Goal: Task Accomplishment & Management: Complete application form

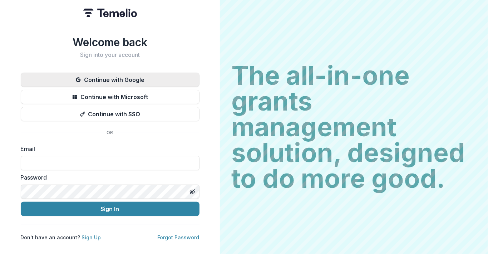
click at [112, 77] on button "Continue with Google" at bounding box center [110, 80] width 179 height 14
click at [112, 78] on button "Continue with Google" at bounding box center [110, 80] width 179 height 14
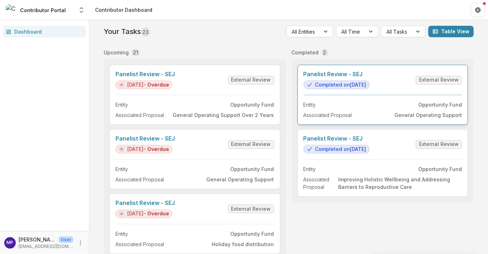
click at [344, 73] on link "Panelist Review - SEJ" at bounding box center [337, 74] width 66 height 7
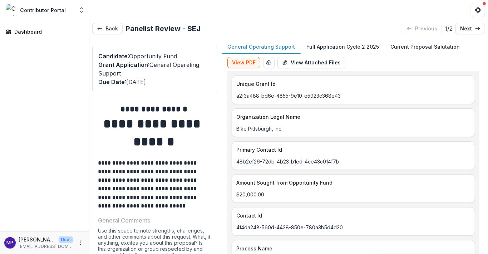
click at [274, 48] on p "General Operating Support" at bounding box center [261, 47] width 68 height 8
click at [340, 45] on p "Full Application Cycle 2 2025" at bounding box center [342, 47] width 73 height 8
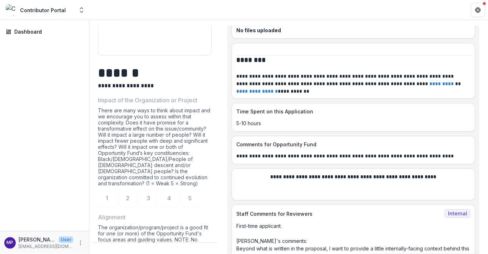
scroll to position [318, 0]
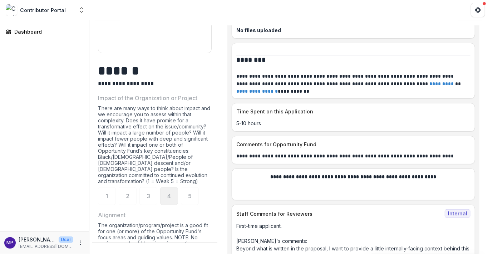
click at [171, 191] on div "4" at bounding box center [169, 196] width 18 height 18
click at [171, 193] on div "4" at bounding box center [169, 196] width 18 height 18
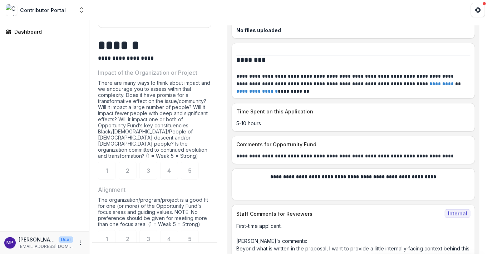
scroll to position [342, 0]
click at [169, 237] on span "4" at bounding box center [169, 240] width 4 height 6
click at [170, 237] on span "4" at bounding box center [169, 240] width 4 height 6
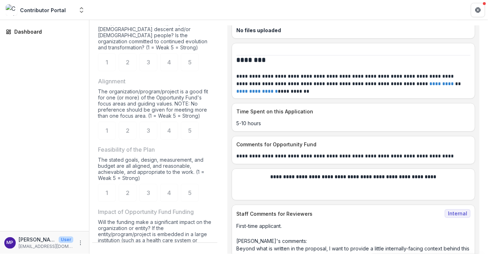
scroll to position [453, 0]
click at [192, 190] on div "5" at bounding box center [190, 192] width 18 height 18
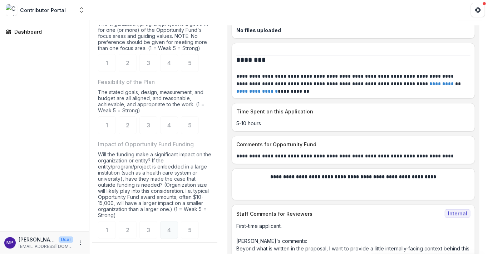
scroll to position [519, 0]
click at [193, 229] on div "5" at bounding box center [190, 230] width 18 height 18
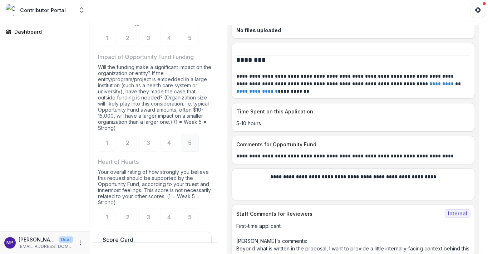
scroll to position [609, 0]
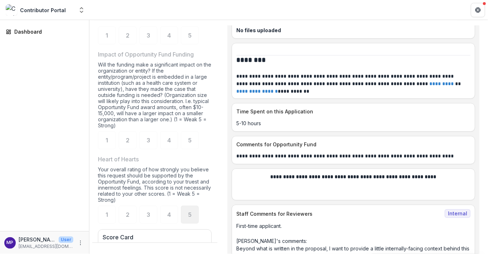
click at [194, 215] on div "5" at bounding box center [190, 215] width 18 height 18
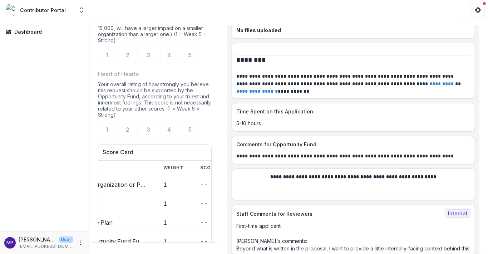
scroll to position [701, 0]
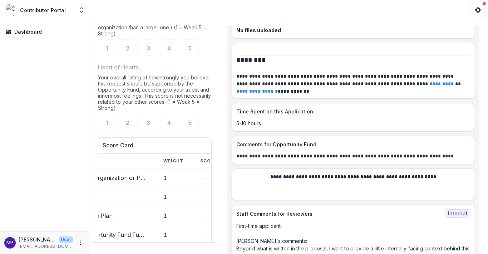
click at [188, 178] on td "1" at bounding box center [173, 177] width 37 height 19
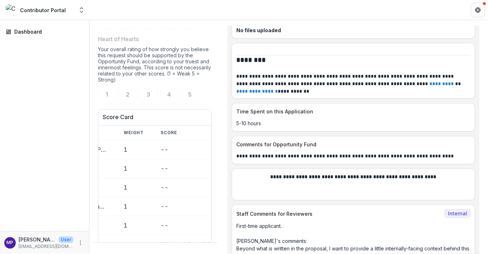
scroll to position [0, 95]
click at [181, 201] on td "--" at bounding box center [183, 206] width 71 height 19
click at [155, 151] on td "--" at bounding box center [183, 149] width 71 height 19
click at [159, 152] on td "--" at bounding box center [183, 149] width 71 height 19
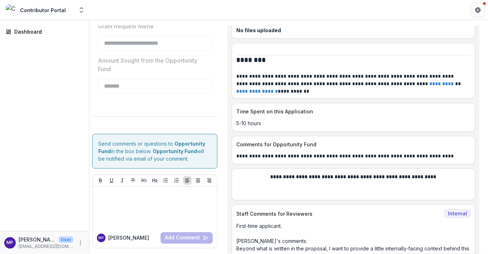
scroll to position [1187, 0]
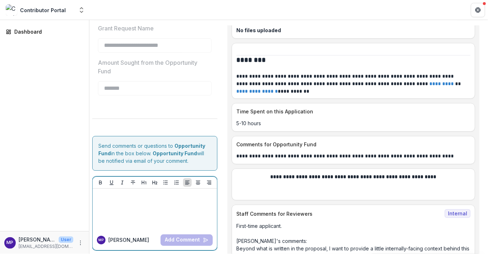
click at [115, 199] on p at bounding box center [154, 195] width 119 height 8
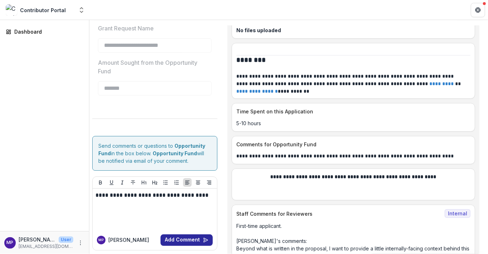
click at [181, 246] on button "Add Comment" at bounding box center [187, 239] width 52 height 11
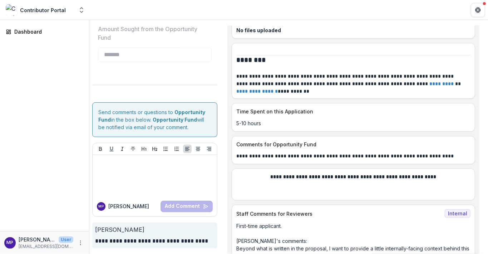
scroll to position [1229, 0]
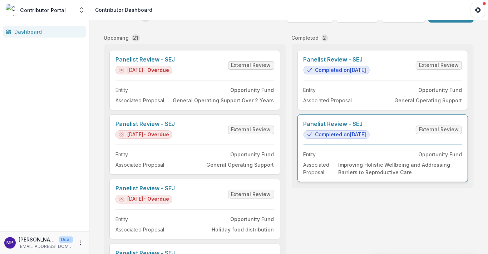
click at [352, 127] on link "Panelist Review - SEJ" at bounding box center [337, 123] width 66 height 7
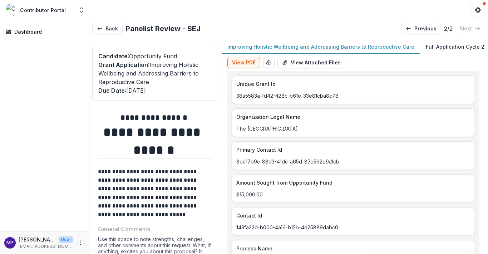
scroll to position [0, 0]
click at [110, 29] on button "Back" at bounding box center [107, 28] width 30 height 11
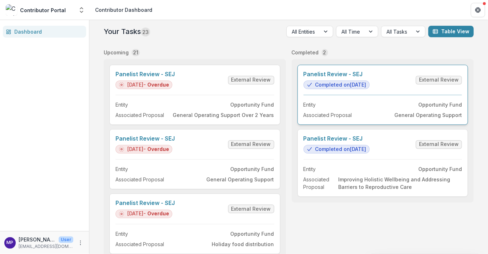
click at [370, 78] on link "Panelist Review - SEJ" at bounding box center [337, 74] width 66 height 7
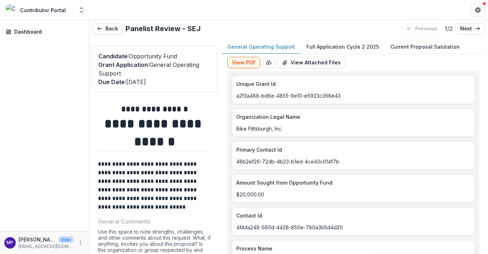
type input "*******"
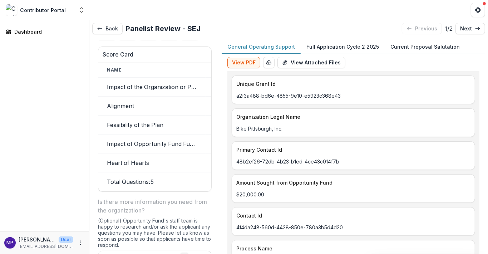
scroll to position [800, 0]
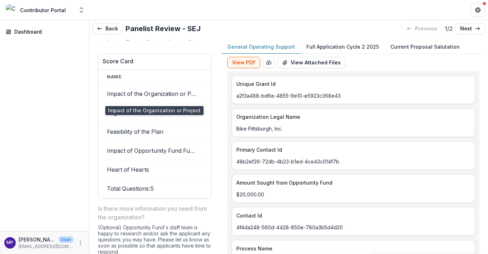
click at [149, 93] on td "Impact of the Organization or Project" at bounding box center [151, 93] width 107 height 19
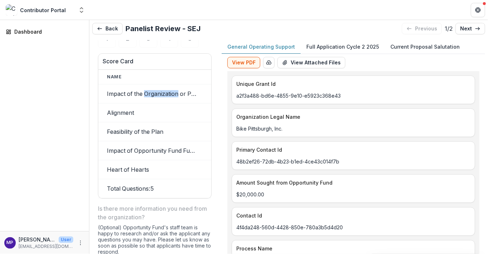
click at [149, 93] on td "Impact of the Organization or Project" at bounding box center [151, 93] width 107 height 19
click at [198, 87] on td "Impact of the Organization or Project" at bounding box center [151, 93] width 107 height 19
drag, startPoint x: 200, startPoint y: 95, endPoint x: 172, endPoint y: 95, distance: 28.6
click at [172, 95] on td "Impact of the Organization or Project" at bounding box center [151, 93] width 107 height 19
click at [127, 114] on td "Alignment" at bounding box center [151, 112] width 107 height 19
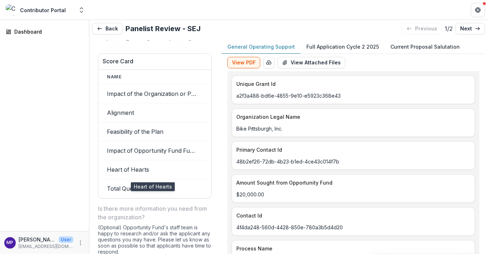
click at [149, 168] on td "Heart of Hearts" at bounding box center [151, 169] width 107 height 19
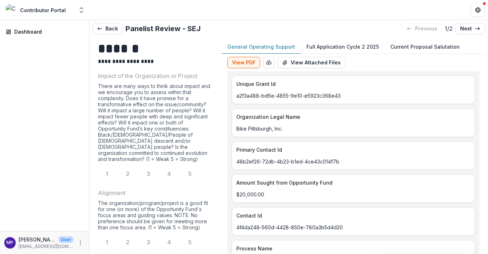
scroll to position [357, 0]
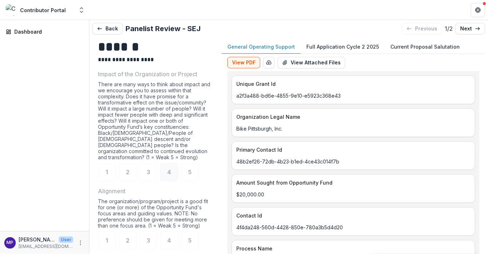
click at [169, 172] on span "4" at bounding box center [169, 172] width 4 height 6
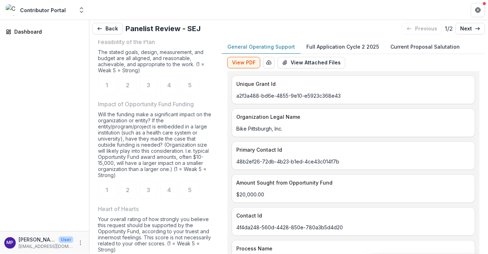
scroll to position [575, 0]
click at [475, 29] on line at bounding box center [477, 29] width 4 height 0
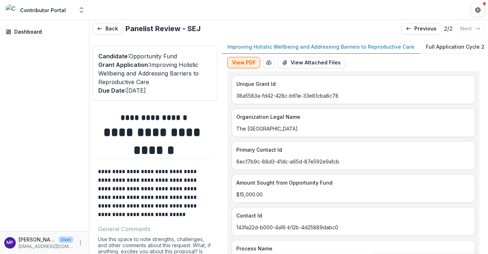
click at [245, 63] on button "View PDF" at bounding box center [243, 62] width 33 height 11
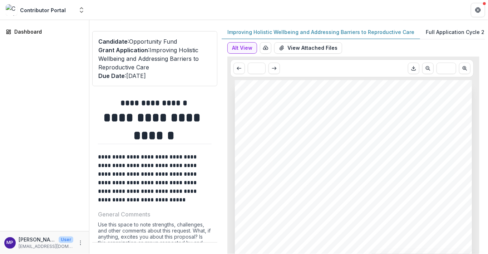
click at [271, 31] on p "Improving Holistic Wellbeing and Addressing Barriers to Reproductive Care" at bounding box center [320, 32] width 187 height 8
click at [275, 68] on icon "Scroll to next page" at bounding box center [274, 68] width 6 height 6
type input "*"
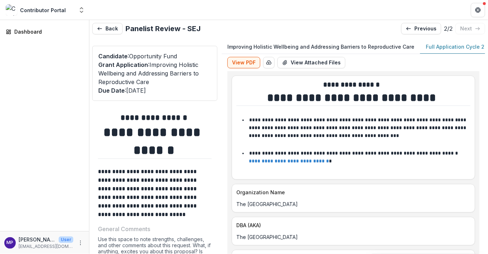
click at [434, 46] on p "Full Application Cycle 2 2025" at bounding box center [462, 47] width 73 height 8
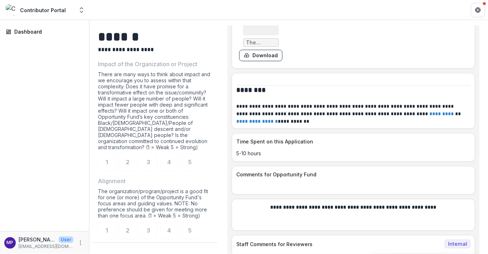
scroll to position [362, 0]
click at [189, 159] on span "5" at bounding box center [190, 161] width 4 height 6
click at [190, 158] on span "5" at bounding box center [190, 161] width 4 height 6
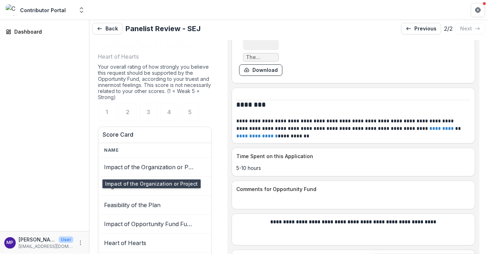
scroll to position [0, 4]
click at [181, 168] on td "Impact of the Organization or Project" at bounding box center [148, 166] width 107 height 19
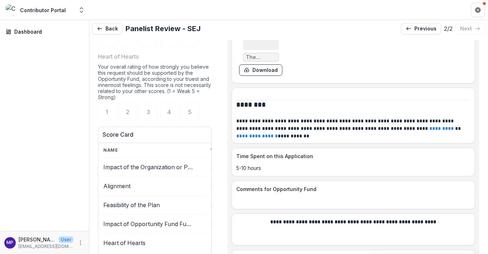
click at [181, 168] on td "Impact of the Organization or Project" at bounding box center [148, 166] width 107 height 19
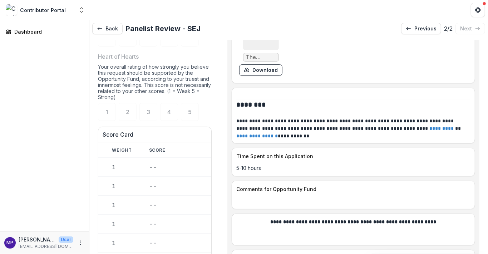
scroll to position [0, 104]
click at [152, 167] on td "--" at bounding box center [175, 166] width 71 height 19
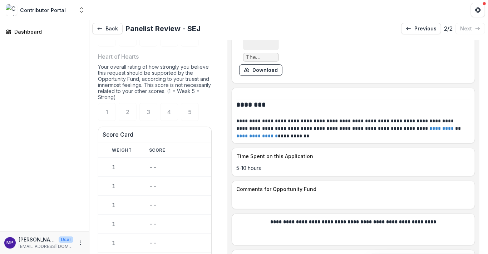
click at [147, 168] on td "--" at bounding box center [175, 166] width 71 height 19
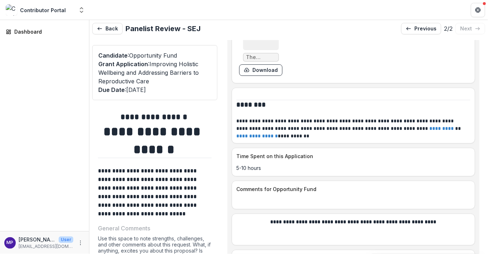
scroll to position [3, 0]
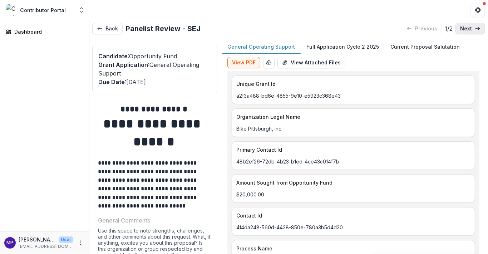
click at [475, 30] on icon at bounding box center [478, 29] width 6 height 6
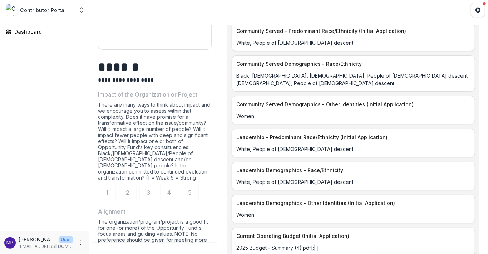
scroll to position [335, 0]
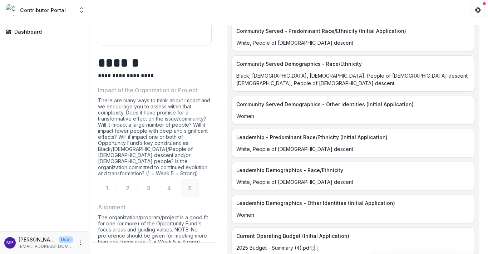
click at [188, 185] on span "5" at bounding box center [190, 188] width 4 height 6
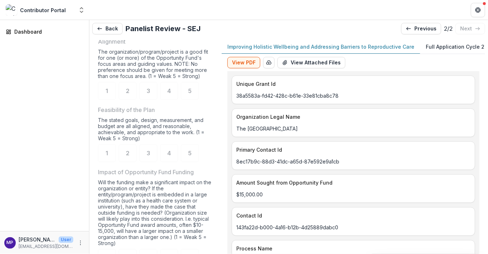
scroll to position [0, 0]
click at [21, 30] on div "Dashboard" at bounding box center [47, 32] width 66 height 8
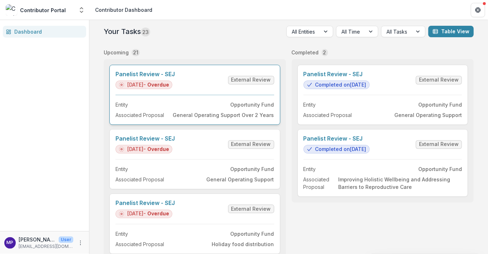
click at [142, 78] on link "Panelist Review - SEJ" at bounding box center [144, 74] width 59 height 7
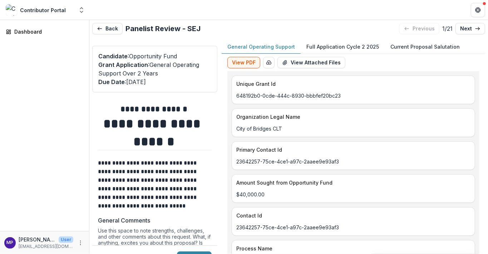
click at [251, 46] on p "General Operating Support" at bounding box center [261, 47] width 68 height 8
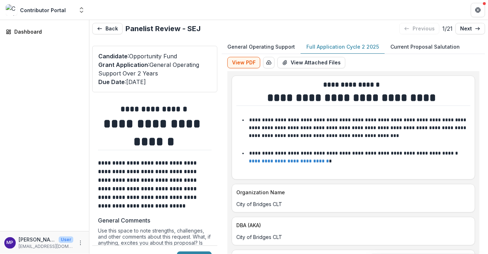
click at [316, 46] on p "Full Application Cycle 2 2025" at bounding box center [342, 47] width 73 height 8
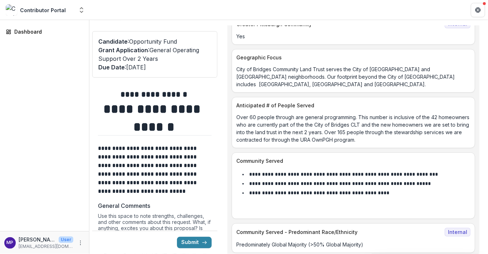
scroll to position [3851, 0]
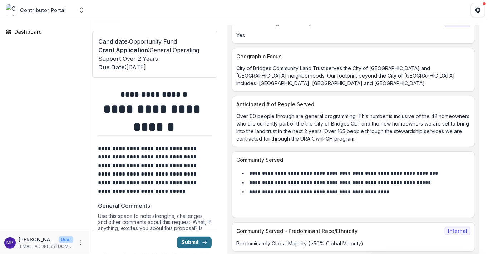
click at [194, 243] on button "Submit" at bounding box center [194, 242] width 35 height 11
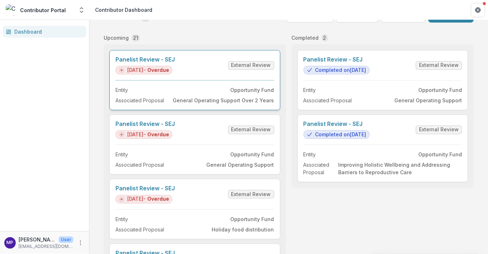
click at [166, 63] on link "Panelist Review - SEJ" at bounding box center [144, 59] width 59 height 7
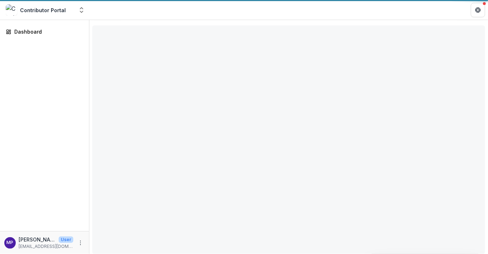
click at [166, 69] on div "**********" at bounding box center [288, 122] width 399 height 234
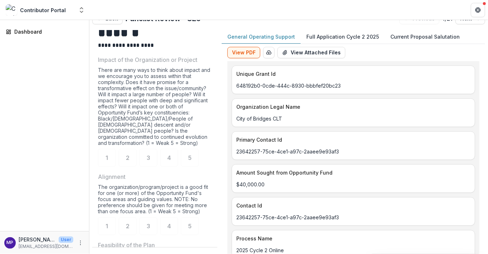
scroll to position [383, 0]
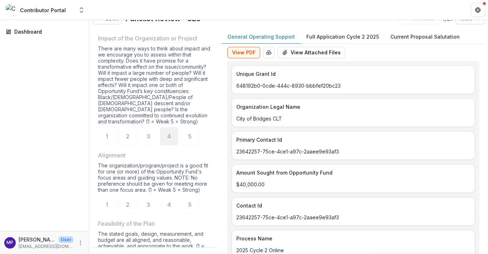
click at [166, 133] on div "4" at bounding box center [169, 136] width 18 height 18
click at [172, 202] on div "4" at bounding box center [169, 205] width 18 height 18
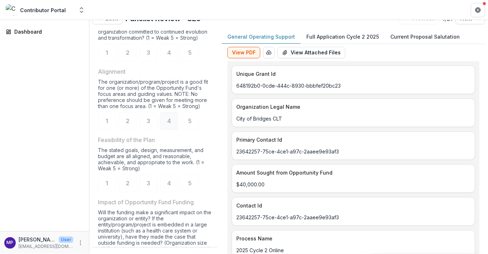
scroll to position [467, 0]
click at [171, 182] on span "4" at bounding box center [169, 182] width 4 height 6
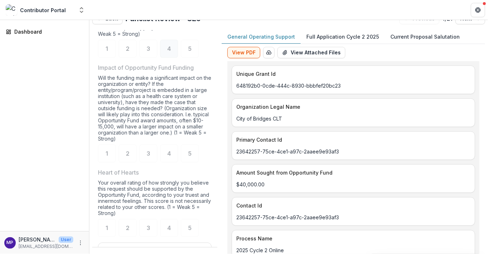
scroll to position [603, 0]
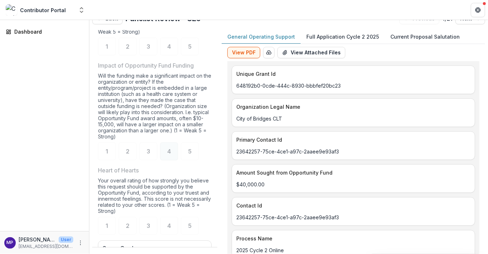
click at [168, 152] on span "4" at bounding box center [169, 151] width 4 height 6
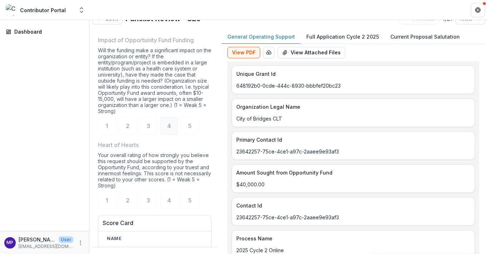
scroll to position [629, 0]
click at [169, 199] on span "4" at bounding box center [169, 199] width 4 height 6
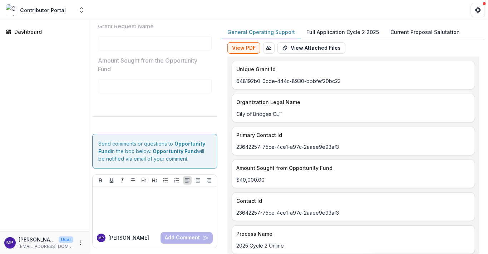
scroll to position [15, 0]
drag, startPoint x: 218, startPoint y: 221, endPoint x: 217, endPoint y: 234, distance: 13.2
click at [217, 232] on div "**********" at bounding box center [288, 139] width 393 height 228
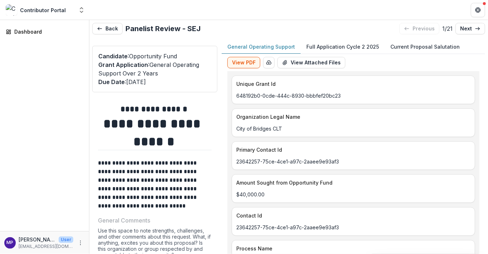
scroll to position [2, 0]
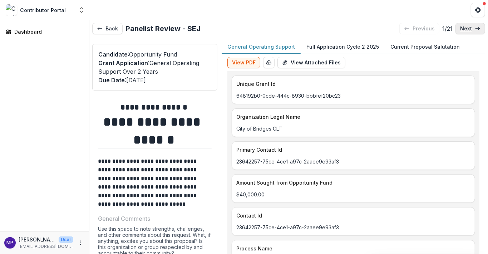
click at [471, 26] on link "next" at bounding box center [470, 28] width 30 height 11
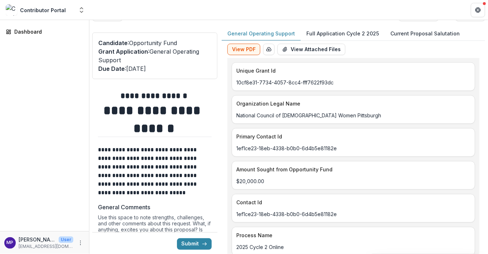
click at [265, 35] on p "General Operating Support" at bounding box center [261, 34] width 68 height 8
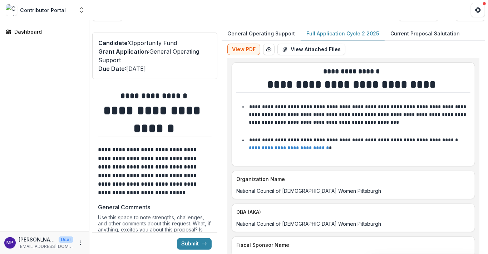
click at [338, 33] on p "Full Application Cycle 2 2025" at bounding box center [342, 34] width 73 height 8
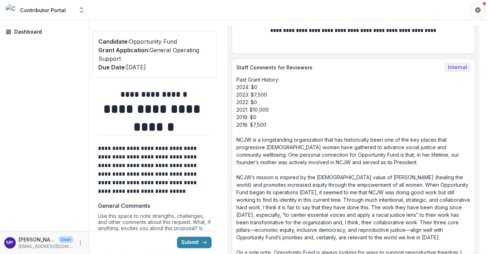
scroll to position [4271, 0]
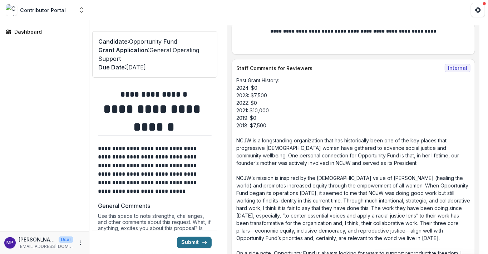
click at [195, 243] on button "Submit" at bounding box center [194, 242] width 35 height 11
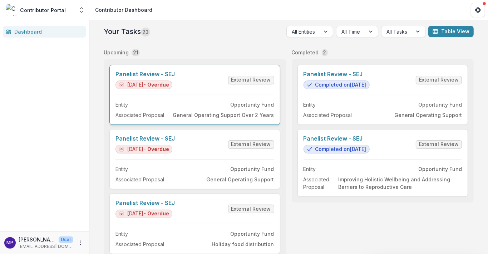
click at [175, 78] on link "Panelist Review - SEJ" at bounding box center [144, 74] width 59 height 7
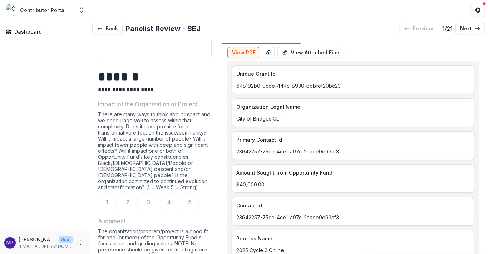
scroll to position [326, 0]
click at [169, 201] on span "4" at bounding box center [169, 202] width 4 height 6
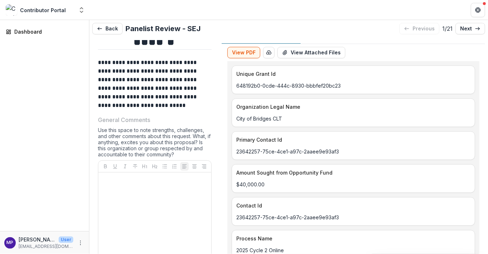
scroll to position [103, 0]
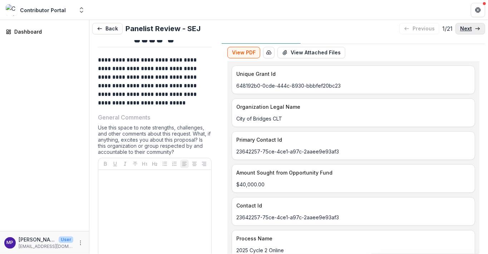
click at [465, 29] on p "next" at bounding box center [466, 29] width 12 height 6
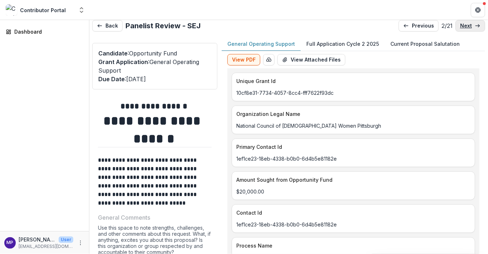
scroll to position [4, 0]
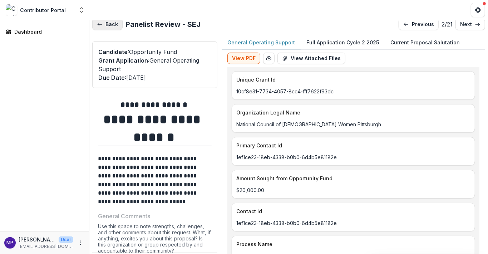
click at [102, 25] on icon "button" at bounding box center [100, 24] width 6 height 6
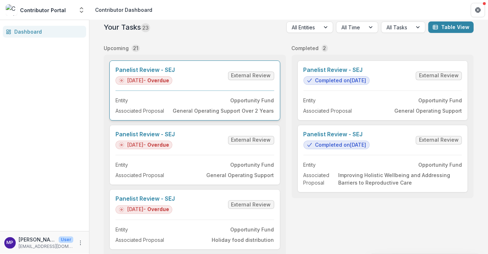
click at [151, 73] on link "Panelist Review - SEJ" at bounding box center [144, 69] width 59 height 7
click at [169, 73] on link "Panelist Review - SEJ" at bounding box center [144, 69] width 59 height 7
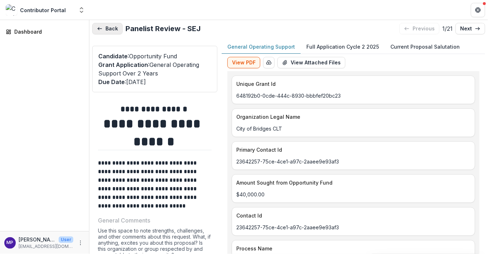
click at [117, 28] on button "Back" at bounding box center [107, 28] width 30 height 11
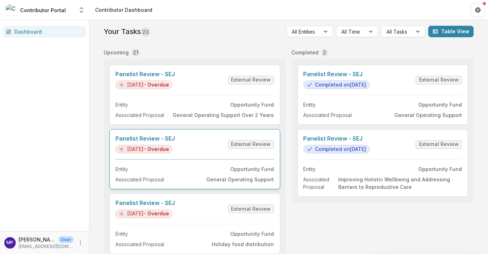
click at [167, 142] on link "Panelist Review - SEJ" at bounding box center [144, 138] width 59 height 7
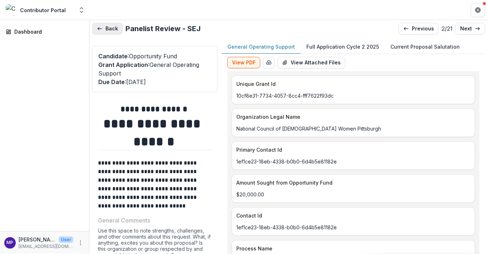
click at [109, 26] on button "Back" at bounding box center [107, 28] width 30 height 11
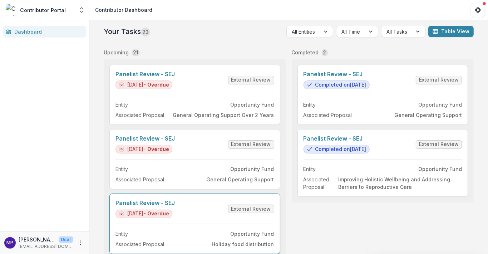
click at [168, 206] on link "Panelist Review - SEJ" at bounding box center [144, 202] width 59 height 7
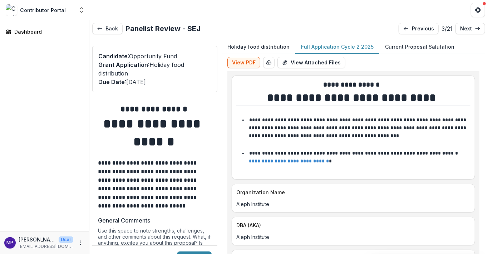
click at [310, 47] on p "Full Application Cycle 2 2025" at bounding box center [337, 47] width 73 height 8
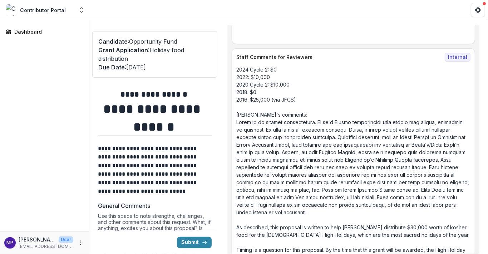
scroll to position [0, 0]
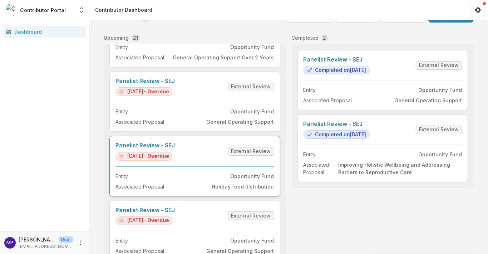
scroll to position [45, 0]
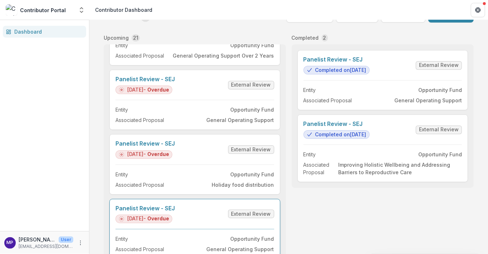
click at [170, 212] on link "Panelist Review - SEJ" at bounding box center [144, 208] width 59 height 7
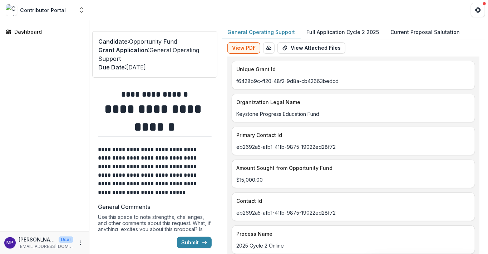
type input "*******"
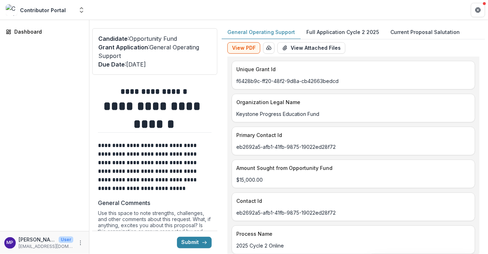
click at [265, 32] on p "General Operating Support" at bounding box center [261, 32] width 68 height 8
click at [323, 32] on p "Full Application Cycle 2 2025" at bounding box center [342, 32] width 73 height 8
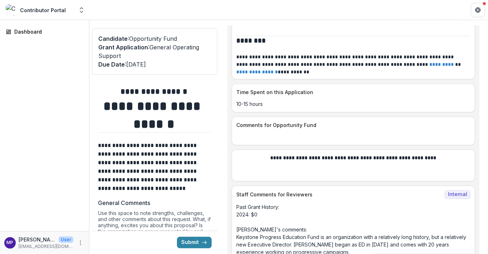
scroll to position [3916, 0]
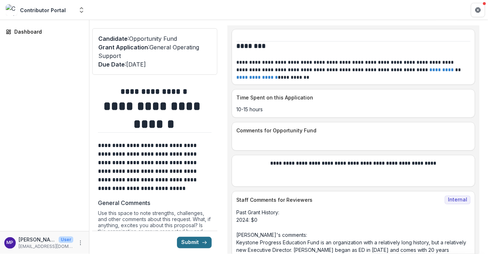
click at [197, 242] on button "Submit" at bounding box center [194, 242] width 35 height 11
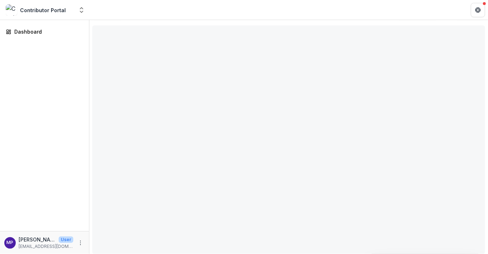
type input "*******"
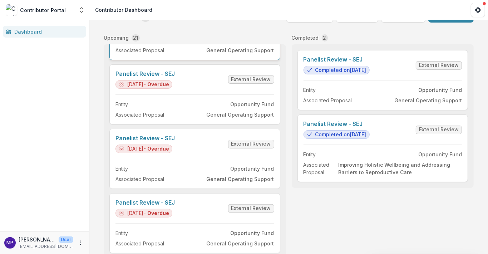
scroll to position [247, 0]
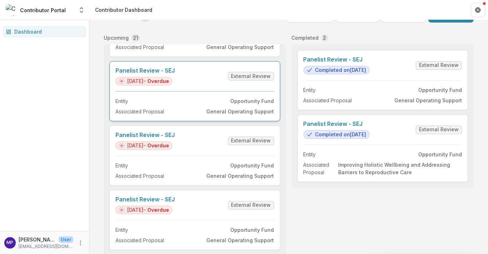
click at [161, 74] on link "Panelist Review - SEJ" at bounding box center [144, 70] width 59 height 7
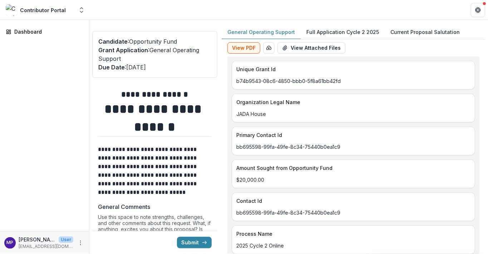
type input "*******"
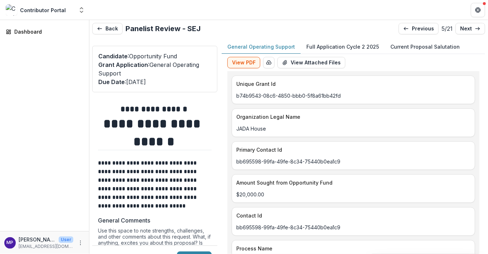
click at [235, 46] on p "General Operating Support" at bounding box center [261, 47] width 68 height 8
click at [254, 46] on p "General Operating Support" at bounding box center [261, 47] width 68 height 8
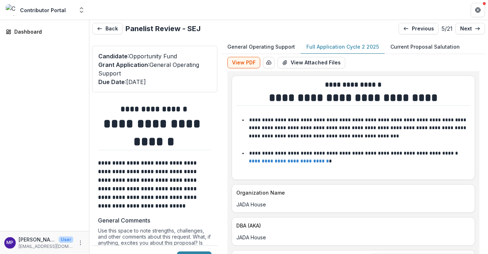
click at [322, 46] on p "Full Application Cycle 2 2025" at bounding box center [342, 47] width 73 height 8
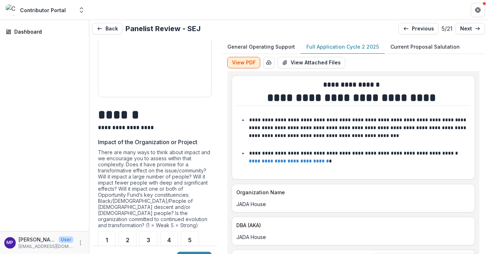
click at [238, 63] on button "View PDF" at bounding box center [243, 62] width 33 height 11
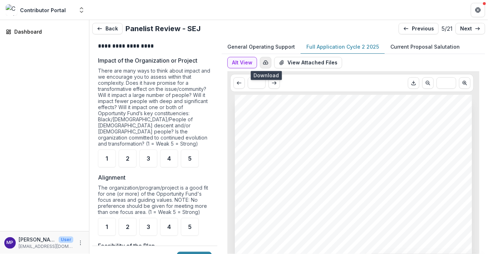
click at [266, 62] on line "button" at bounding box center [266, 62] width 0 height 1
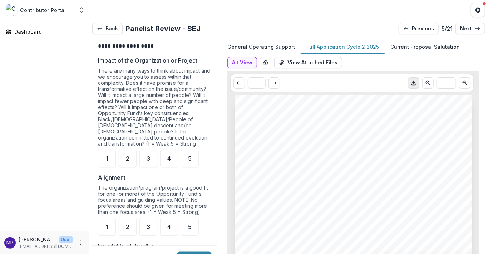
click at [411, 82] on icon "Download PDF" at bounding box center [414, 83] width 6 height 6
click at [425, 82] on icon "Scroll to previous page" at bounding box center [428, 83] width 6 height 6
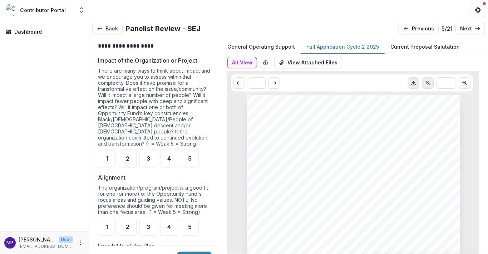
click at [425, 82] on icon "Scroll to previous page" at bounding box center [428, 83] width 6 height 6
type input "**"
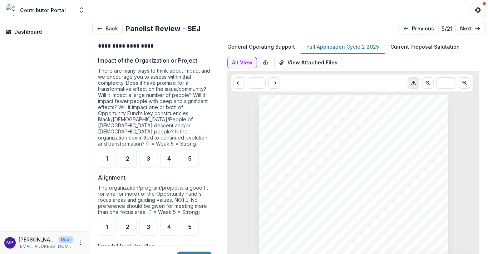
click at [391, 106] on div "JADA House General Operating Support Nonprofit DBA: JADA House Grant Start: [DA…" at bounding box center [353, 229] width 189 height 268
click at [411, 82] on icon "Download PDF" at bounding box center [414, 83] width 6 height 6
click at [322, 48] on p "Full Application Cycle 2 2025" at bounding box center [342, 47] width 73 height 8
click at [245, 48] on p "General Operating Support" at bounding box center [261, 47] width 68 height 8
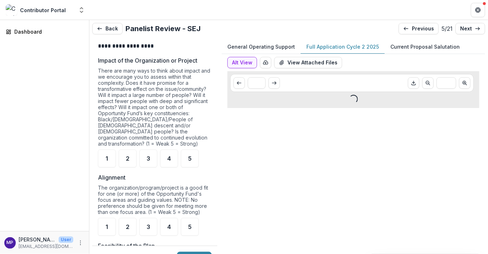
click at [321, 46] on p "Full Application Cycle 2 2025" at bounding box center [342, 47] width 73 height 8
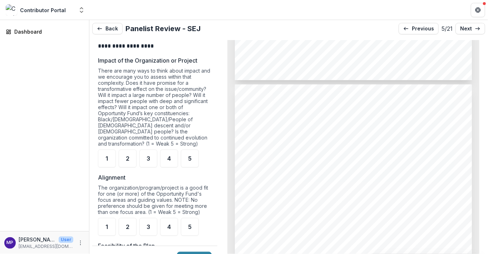
scroll to position [4086, 0]
click at [150, 156] on span "3" at bounding box center [149, 159] width 4 height 6
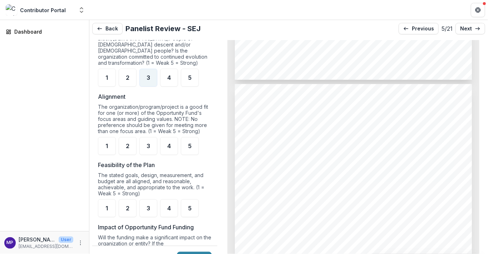
scroll to position [453, 0]
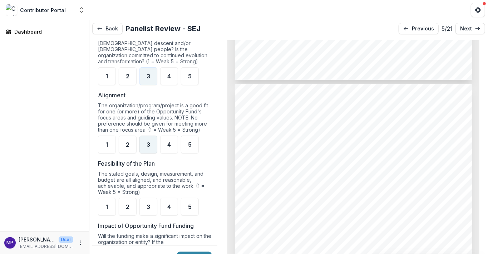
click at [149, 143] on span "3" at bounding box center [149, 145] width 4 height 6
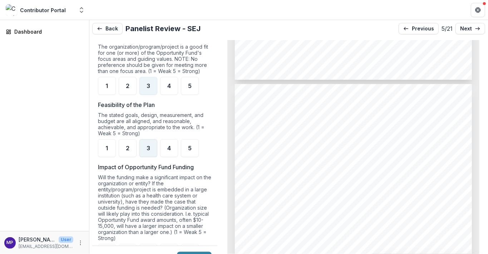
scroll to position [513, 0]
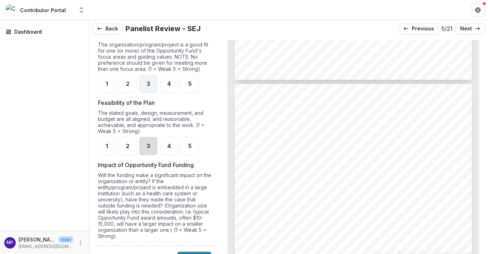
click at [151, 144] on div "3" at bounding box center [148, 146] width 18 height 18
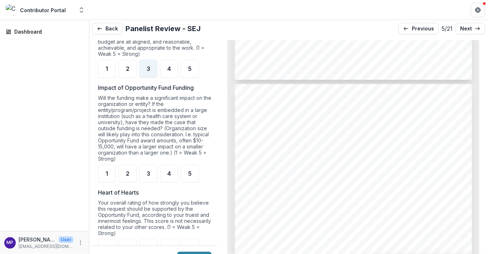
scroll to position [597, 0]
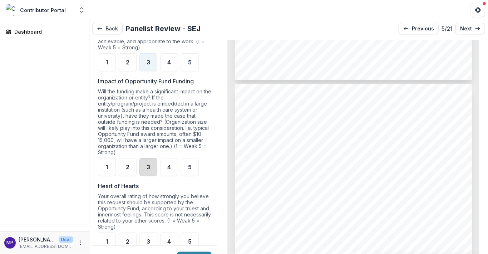
click at [154, 163] on div "3" at bounding box center [148, 167] width 18 height 18
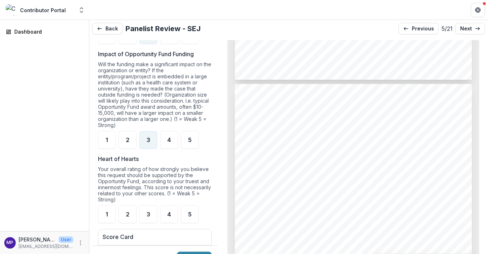
scroll to position [633, 0]
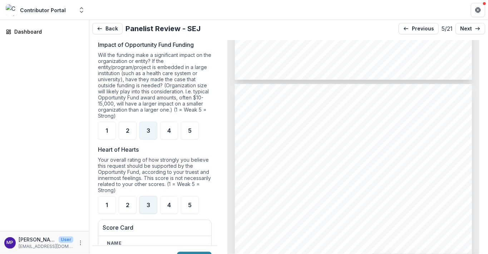
click at [149, 204] on span "3" at bounding box center [149, 205] width 4 height 6
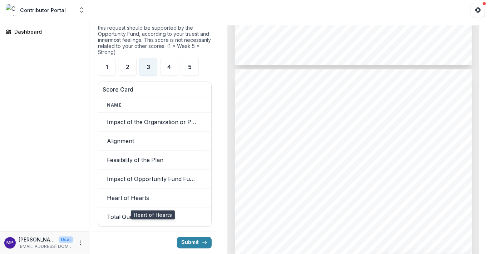
scroll to position [0, 3]
click at [162, 199] on td "Heart of Hearts" at bounding box center [148, 197] width 107 height 19
drag, startPoint x: 159, startPoint y: 200, endPoint x: 152, endPoint y: 199, distance: 7.2
click at [152, 199] on td "Heart of Hearts" at bounding box center [148, 197] width 107 height 19
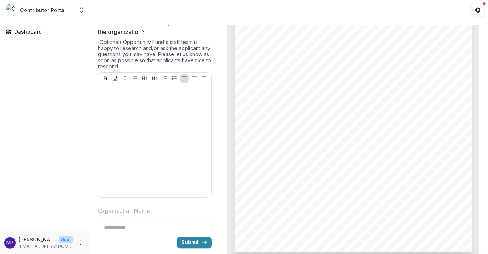
scroll to position [986, 0]
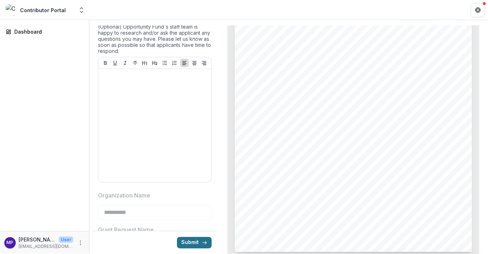
click at [196, 242] on button "Submit" at bounding box center [194, 242] width 35 height 11
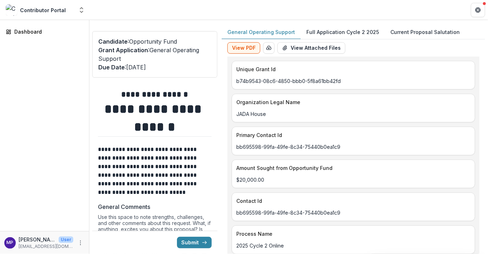
type input "*******"
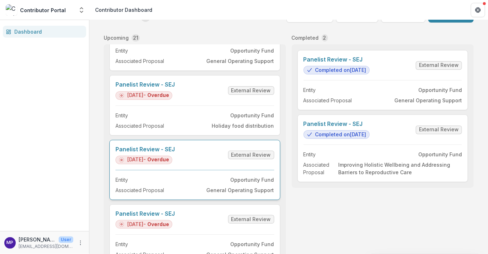
scroll to position [107, 0]
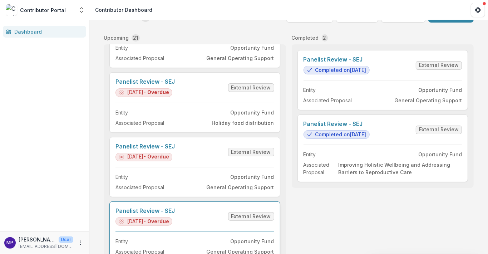
click at [149, 214] on link "Panelist Review - SEJ" at bounding box center [144, 210] width 59 height 7
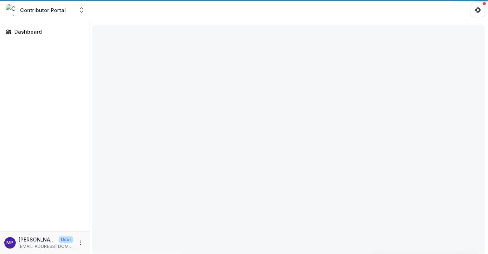
click at [149, 218] on div "**********" at bounding box center [288, 122] width 399 height 234
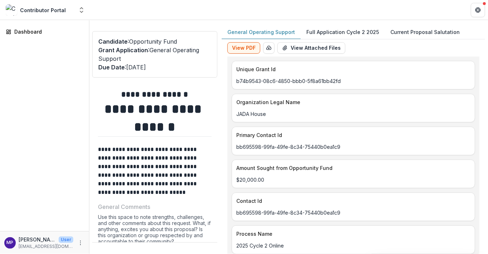
type input "*******"
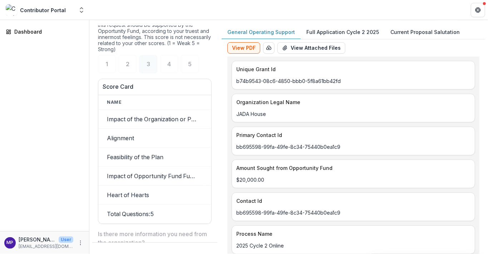
click at [147, 216] on td "Total Questions: 5" at bounding box center [151, 213] width 107 height 19
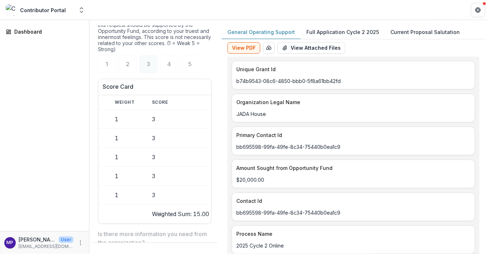
scroll to position [0, 102]
click at [186, 214] on td "Weighted Sum: 15.00" at bounding box center [178, 213] width 75 height 19
click at [163, 137] on td "3" at bounding box center [178, 137] width 75 height 19
click at [179, 199] on td "3" at bounding box center [178, 194] width 75 height 19
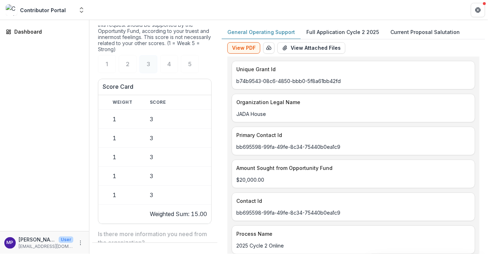
click at [179, 200] on td "3" at bounding box center [178, 194] width 75 height 19
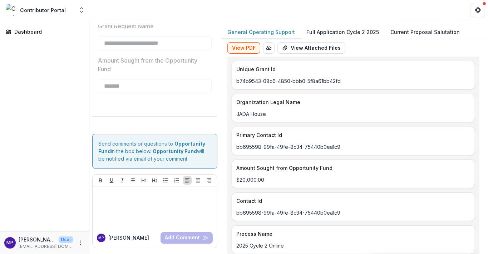
scroll to position [1190, 0]
